Goal: Task Accomplishment & Management: Use online tool/utility

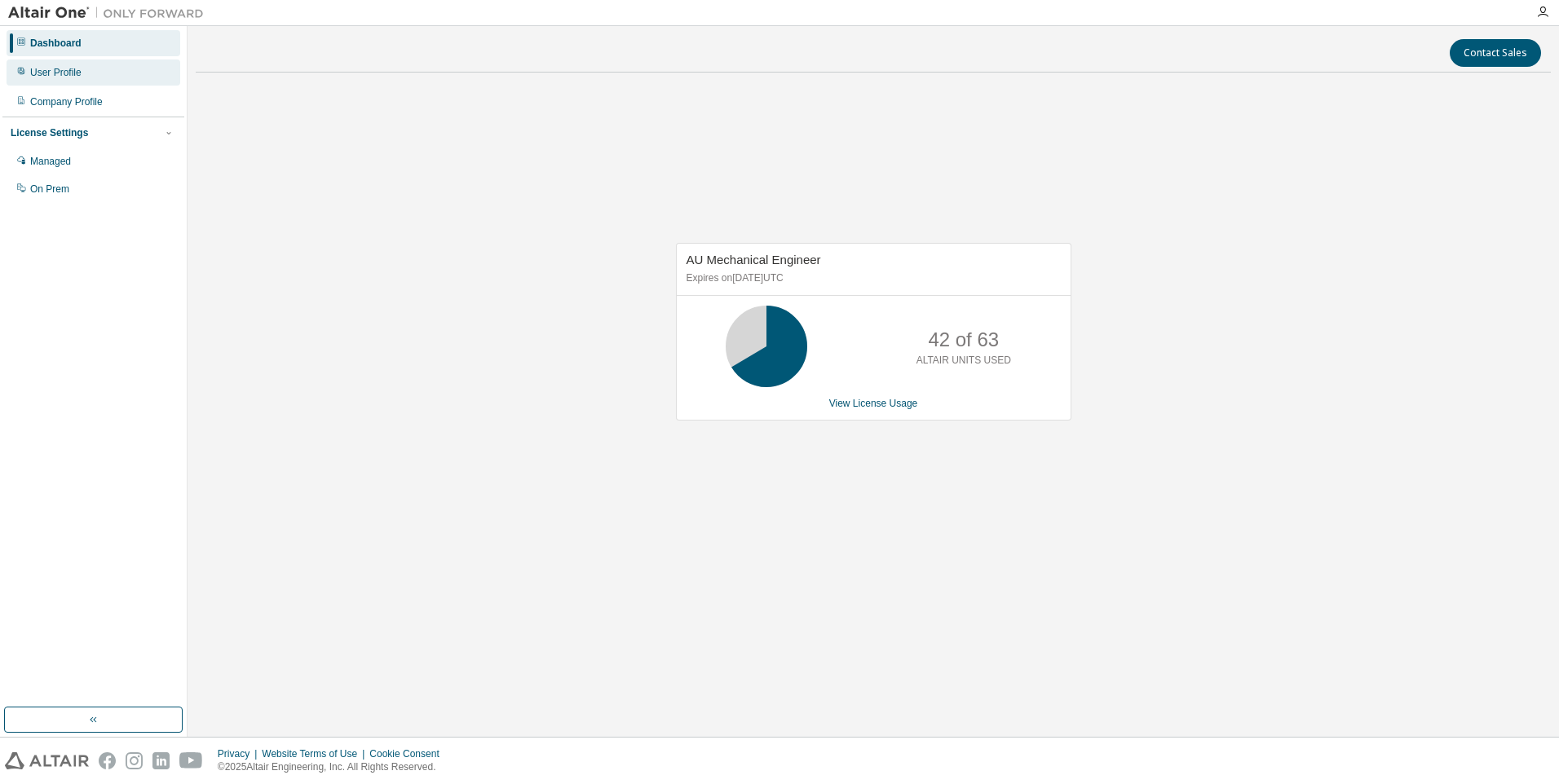
click at [82, 61] on div "User Profile" at bounding box center [92, 72] width 173 height 26
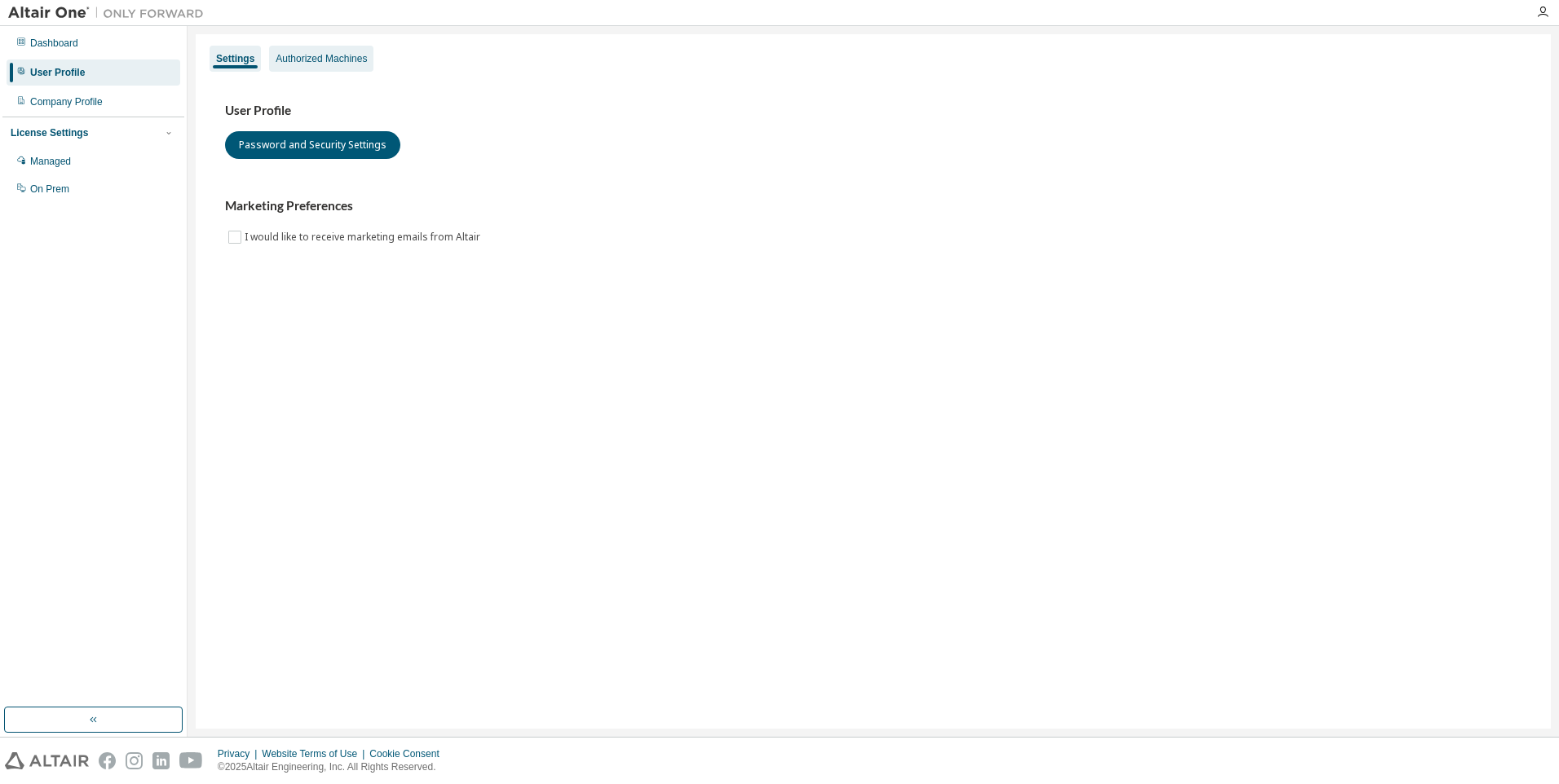
click at [324, 59] on div "Authorized Machines" at bounding box center [321, 59] width 92 height 13
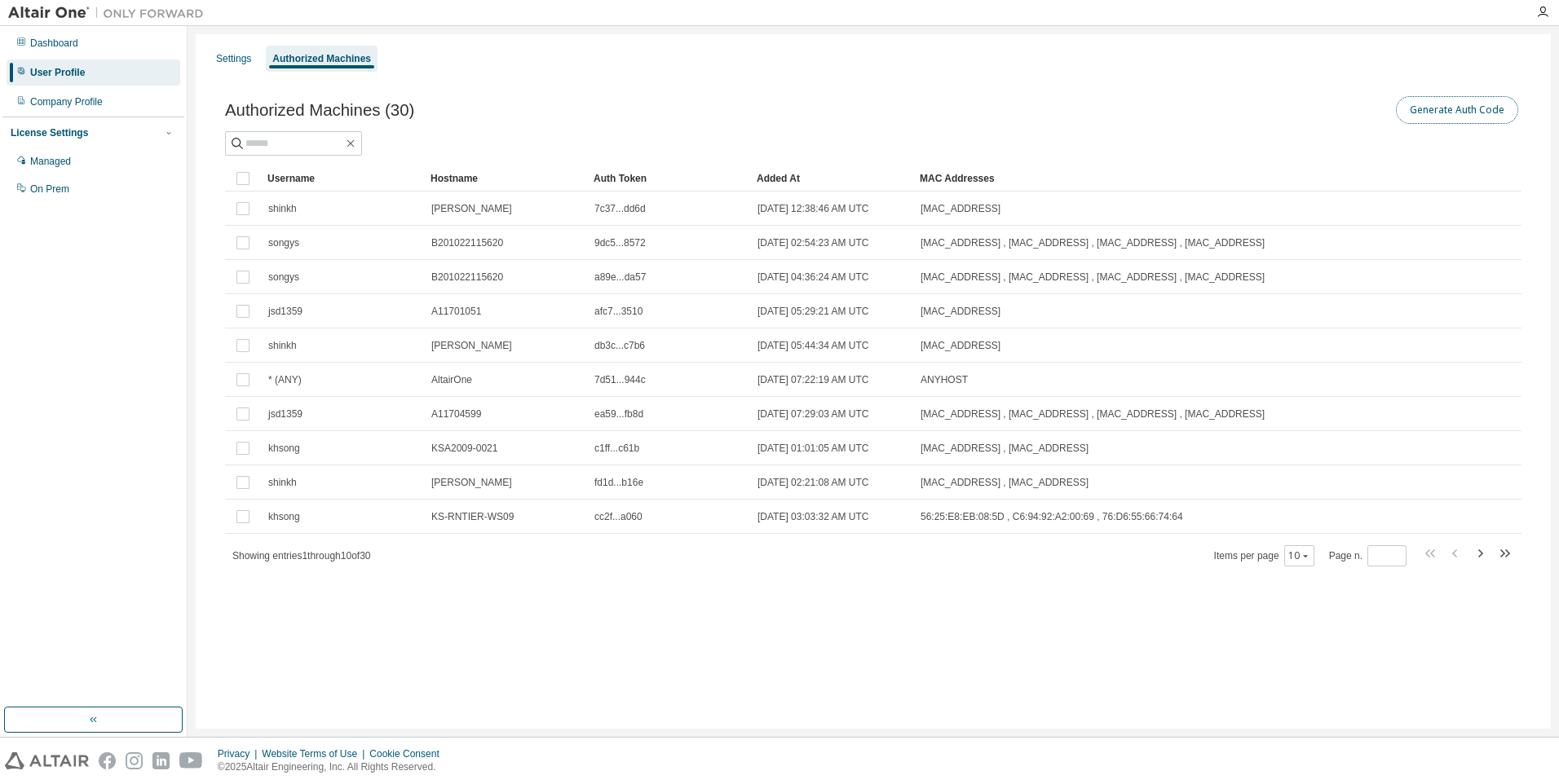
click at [1458, 103] on button "Generate Auth Code" at bounding box center [1458, 109] width 123 height 28
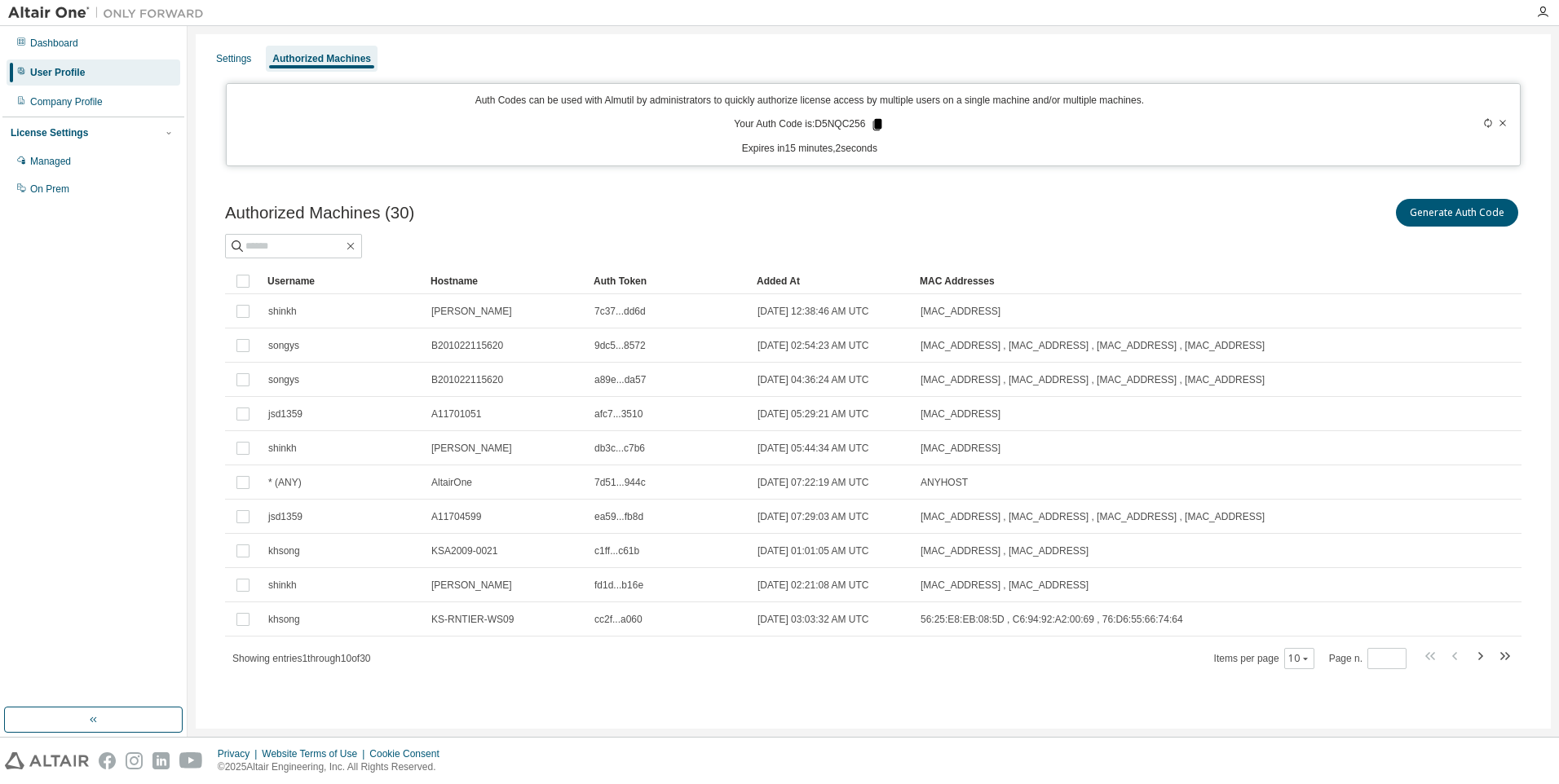
click at [875, 123] on icon at bounding box center [878, 124] width 9 height 12
drag, startPoint x: 870, startPoint y: 121, endPoint x: 879, endPoint y: 123, distance: 9.2
click at [871, 121] on icon at bounding box center [877, 124] width 15 height 15
click at [879, 123] on icon at bounding box center [878, 124] width 9 height 12
click at [1481, 124] on div at bounding box center [1446, 124] width 127 height 62
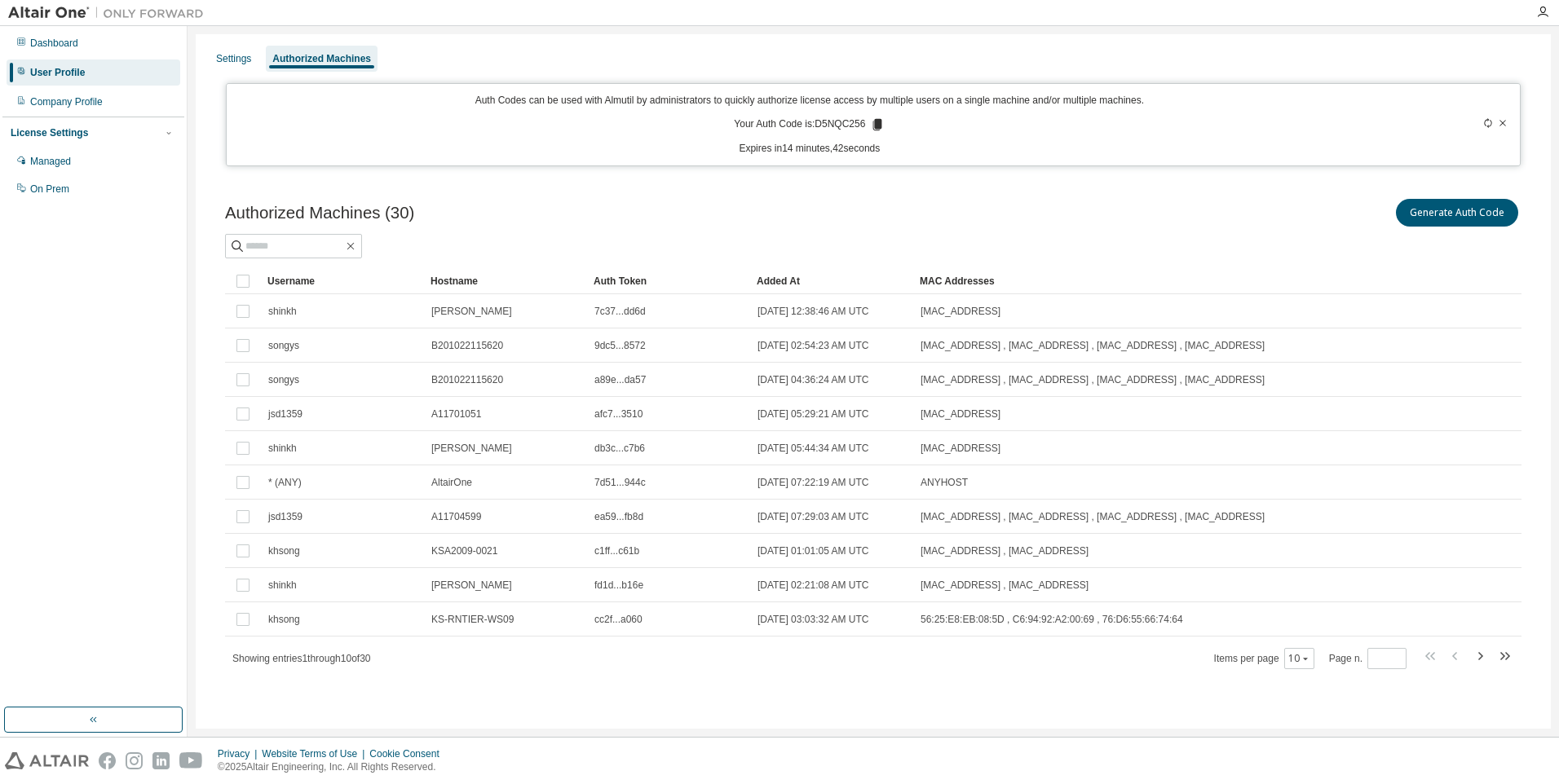
click at [1488, 122] on icon at bounding box center [1489, 123] width 7 height 10
click at [872, 131] on icon at bounding box center [879, 124] width 15 height 15
click at [880, 124] on icon at bounding box center [880, 124] width 9 height 12
click at [879, 124] on icon at bounding box center [880, 124] width 9 height 12
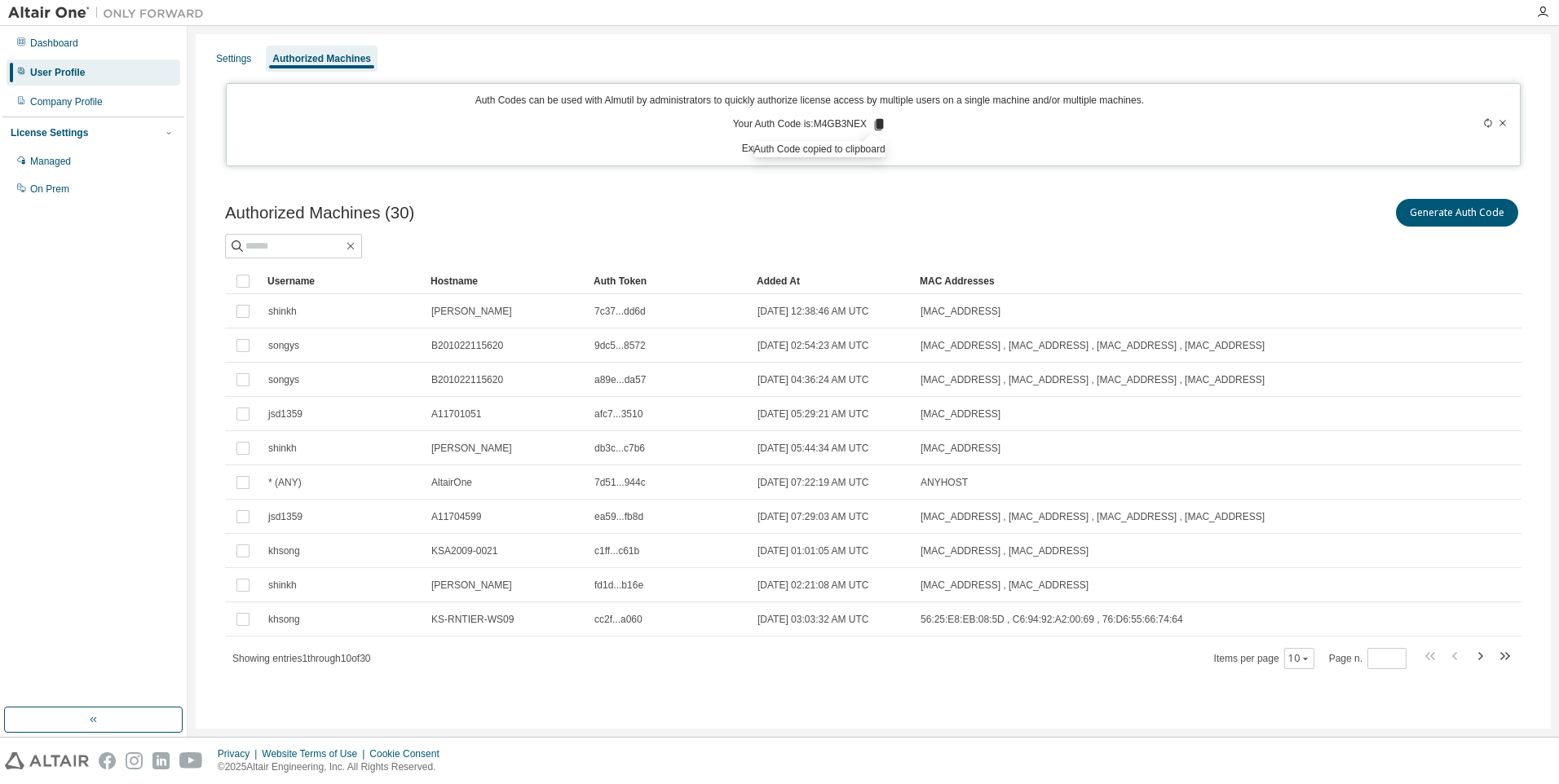
click at [1256, 134] on div "Auth Codes can be used with Almutil by administrators to quickly authorize lice…" at bounding box center [810, 124] width 1147 height 62
click at [77, 43] on div "Dashboard" at bounding box center [92, 43] width 173 height 26
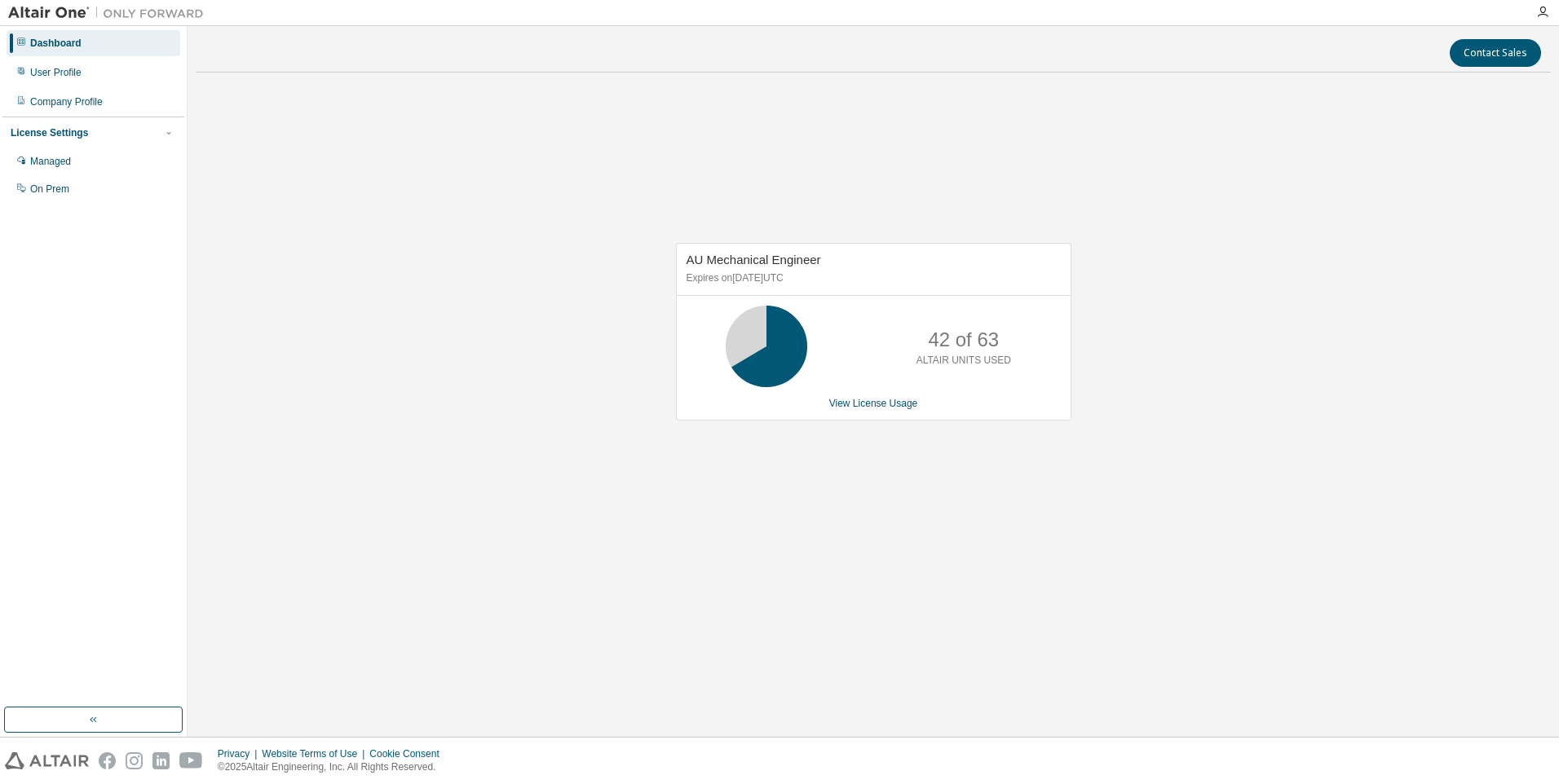
drag, startPoint x: 530, startPoint y: 296, endPoint x: 536, endPoint y: 282, distance: 15.2
click at [530, 296] on div "AU Mechanical Engineer Expires on March 28, 2026 UTC 42 of 63 ALTAIR UNITS USED…" at bounding box center [873, 340] width 1355 height 509
